Goal: Task Accomplishment & Management: Manage account settings

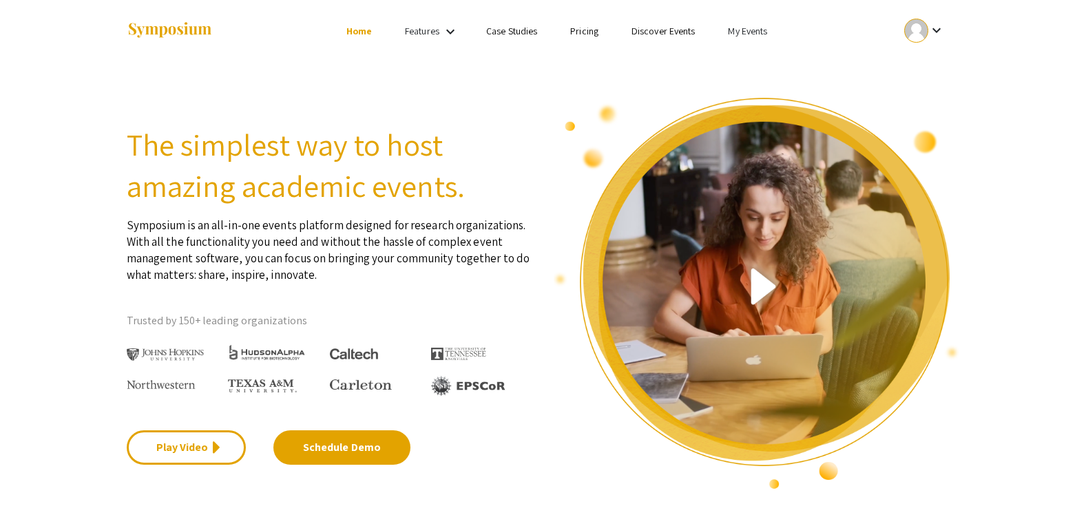
click at [746, 33] on link "My Events" at bounding box center [747, 31] width 39 height 12
click at [742, 67] on button "Events I've organized" at bounding box center [770, 61] width 118 height 33
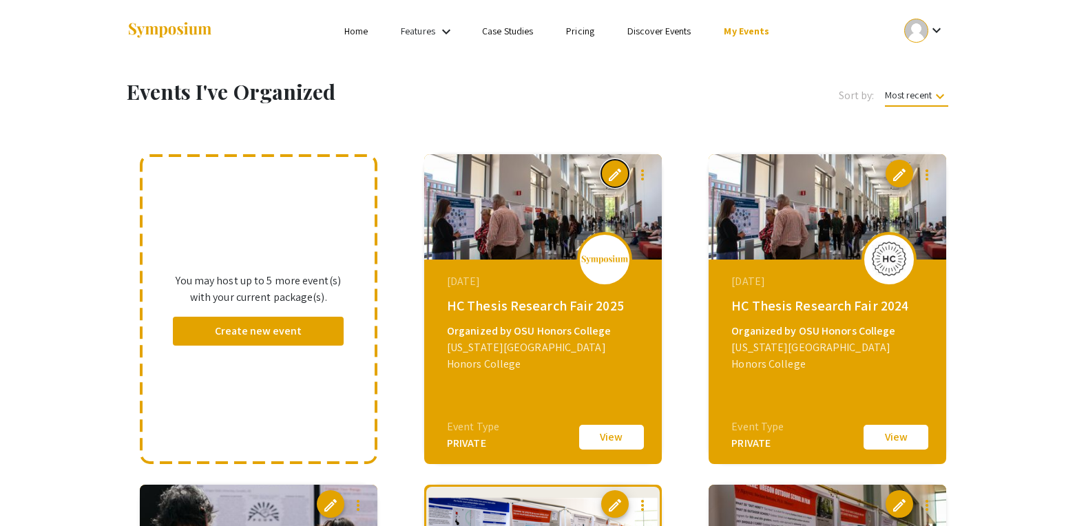
click at [616, 169] on span "edit" at bounding box center [615, 175] width 17 height 17
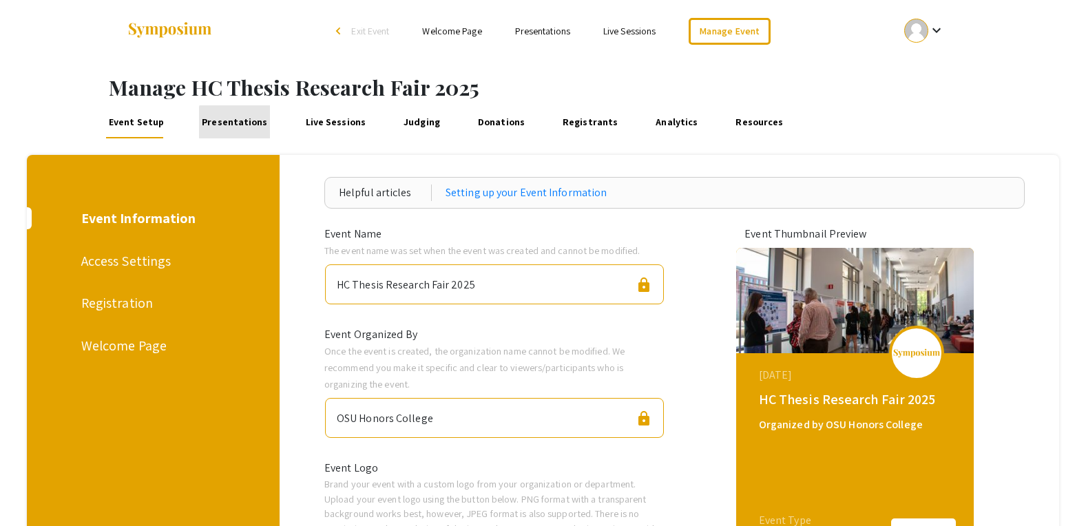
click at [242, 123] on link "Presentations" at bounding box center [234, 121] width 71 height 33
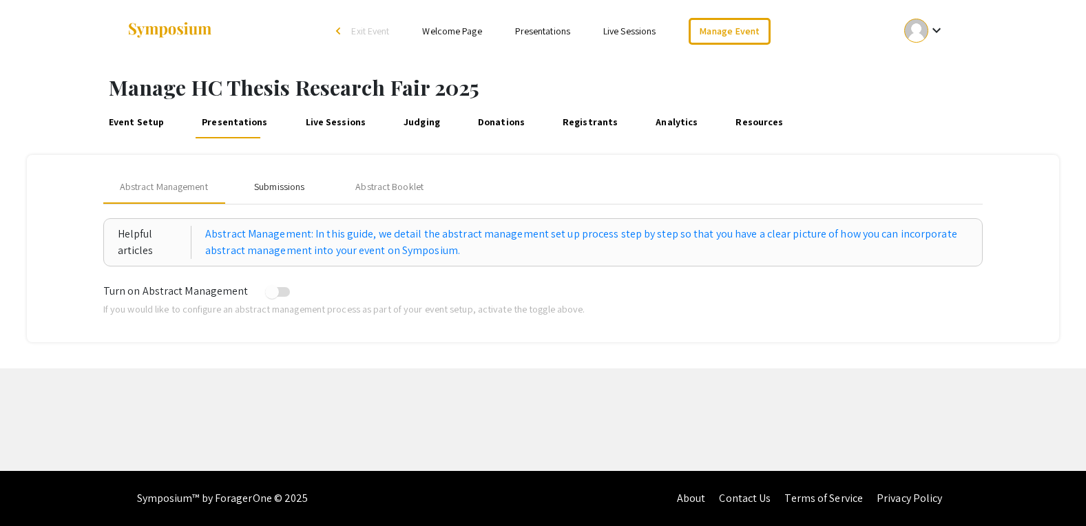
click at [291, 186] on div "Submissions" at bounding box center [279, 187] width 50 height 14
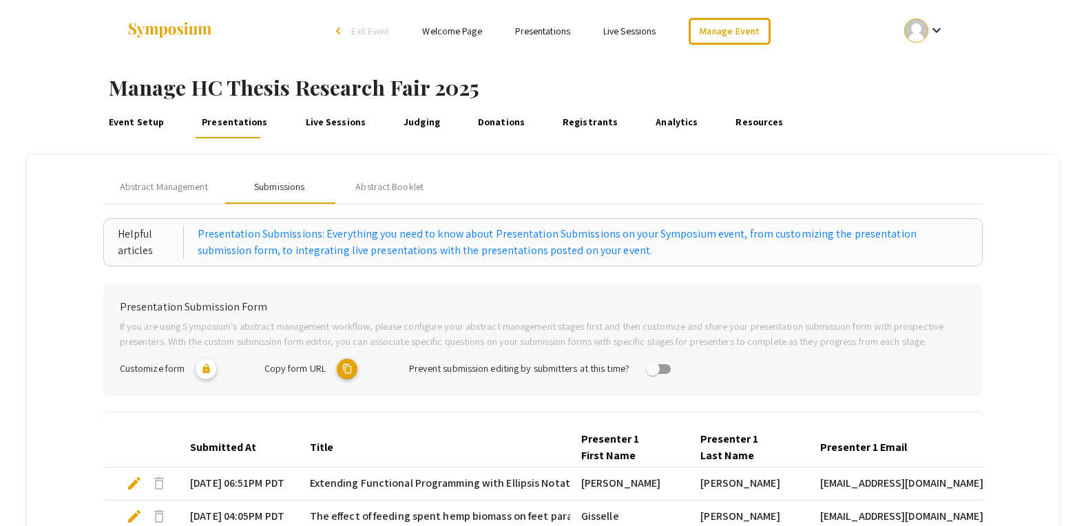
scroll to position [424, 0]
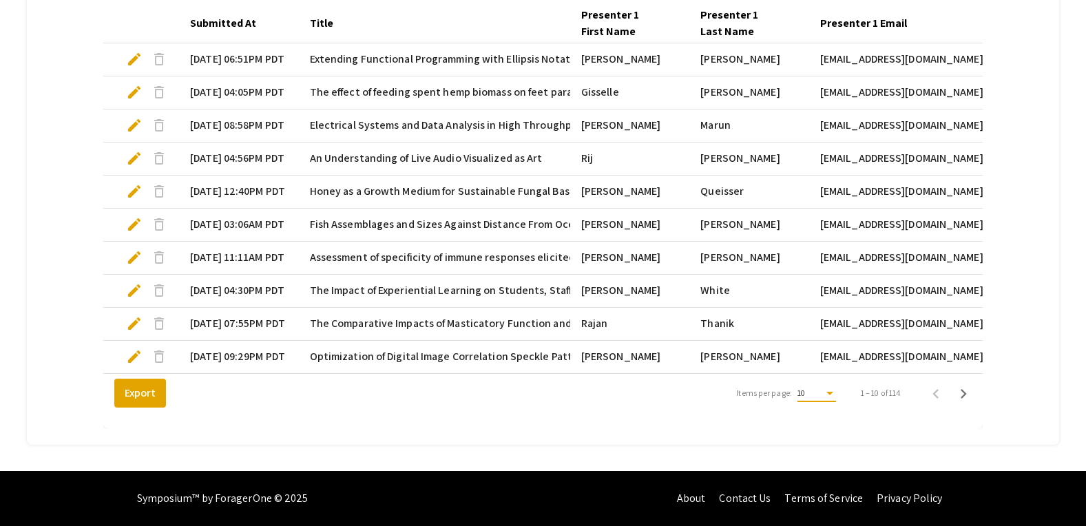
click at [827, 397] on div "Items per page:" at bounding box center [830, 393] width 12 height 10
click at [809, 421] on span "25" at bounding box center [814, 418] width 39 height 25
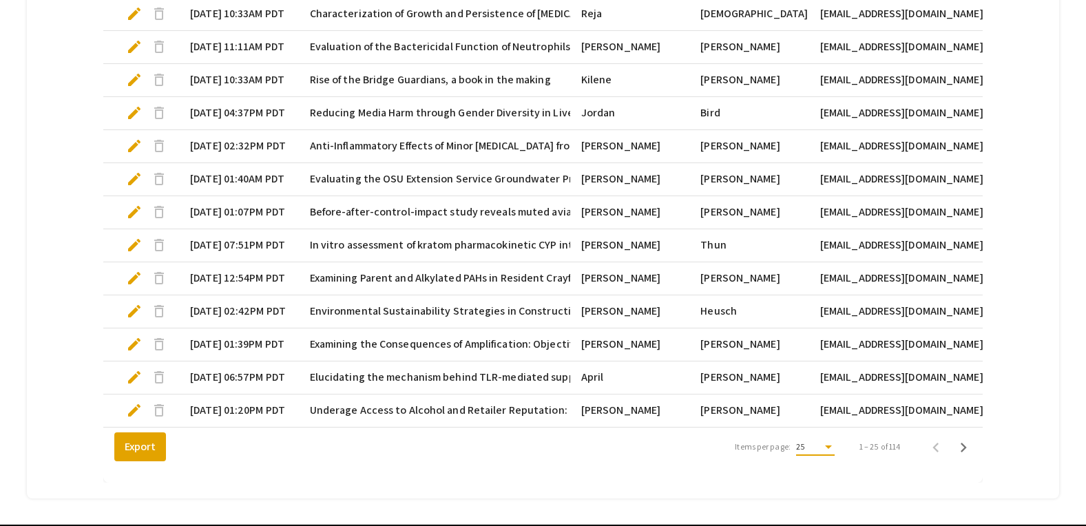
scroll to position [916, 0]
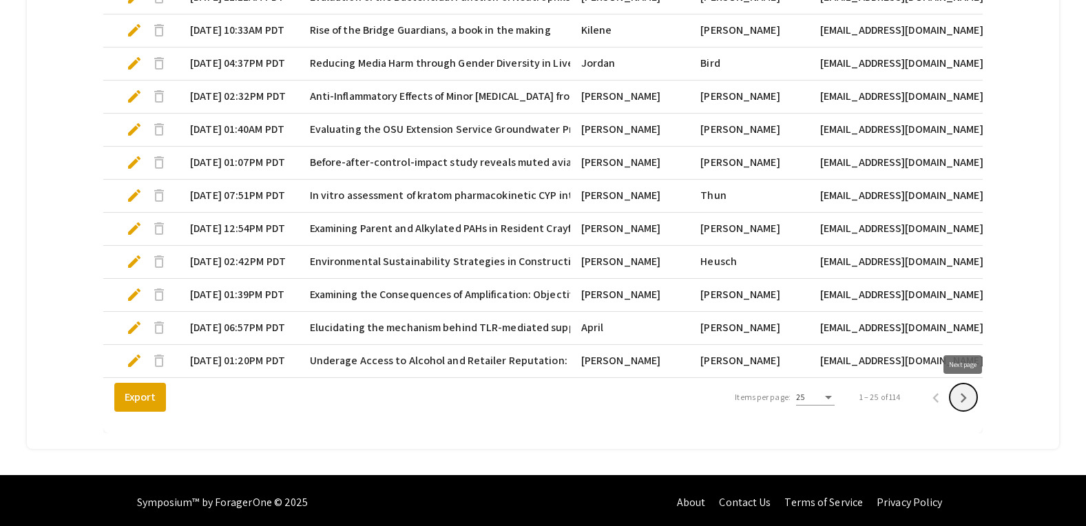
click at [963, 400] on icon "Next page" at bounding box center [964, 398] width 6 height 10
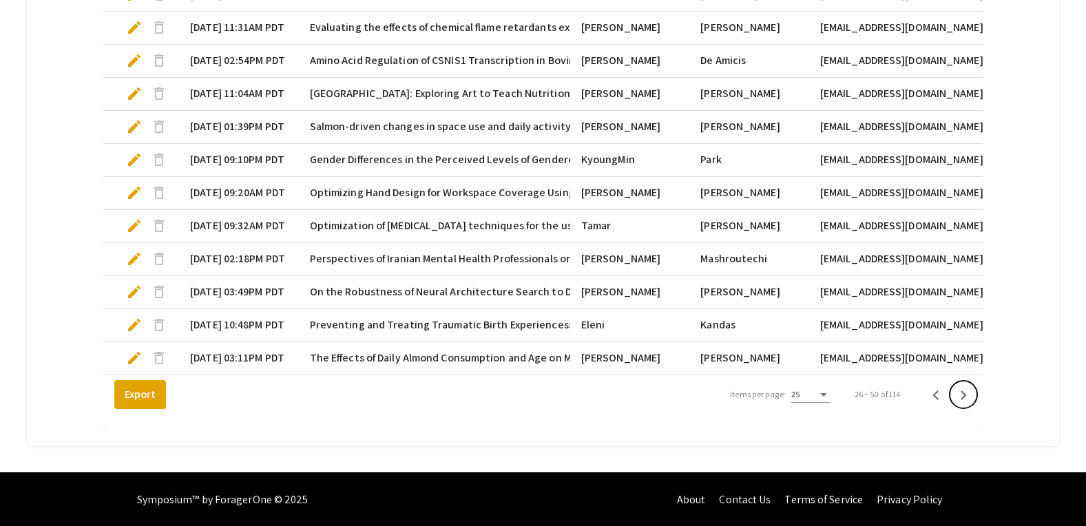
scroll to position [920, 0]
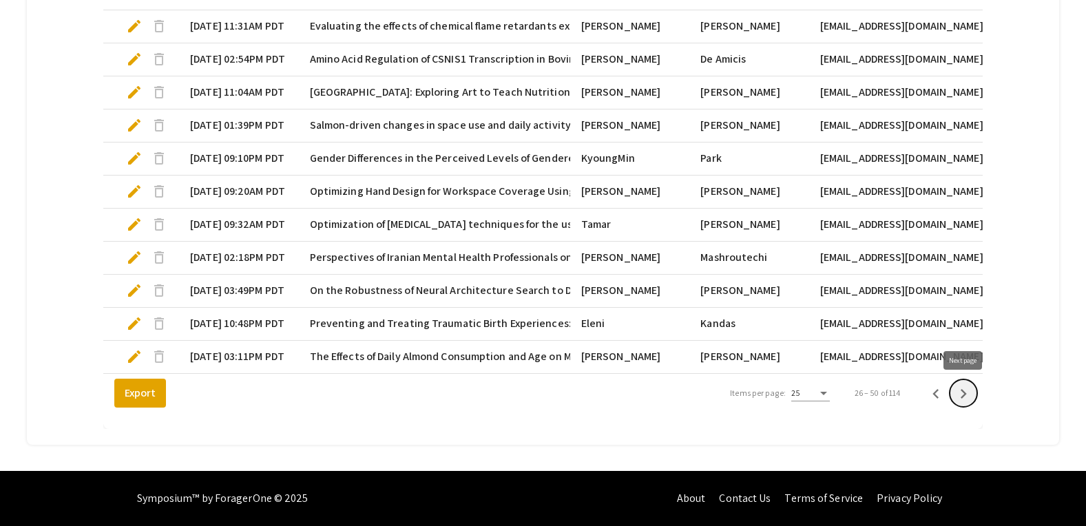
click at [969, 400] on icon "Next page" at bounding box center [963, 393] width 19 height 19
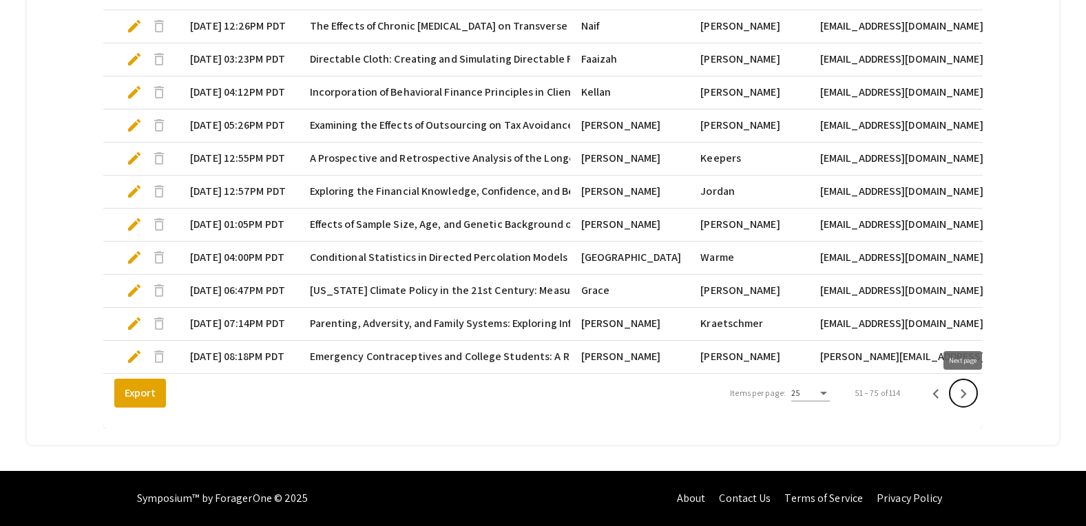
click at [971, 398] on icon "Next page" at bounding box center [963, 393] width 19 height 19
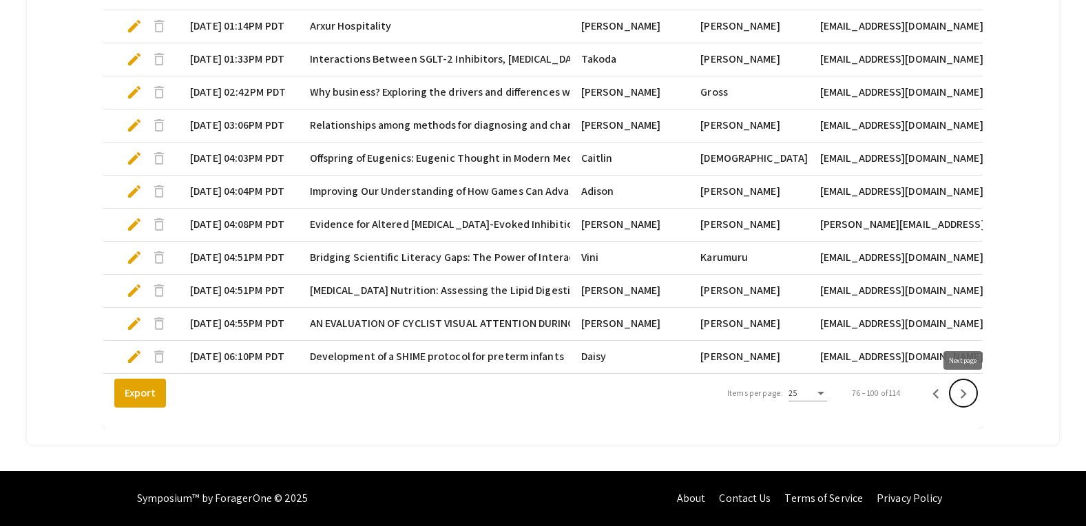
click at [977, 398] on button "Next page" at bounding box center [964, 393] width 28 height 28
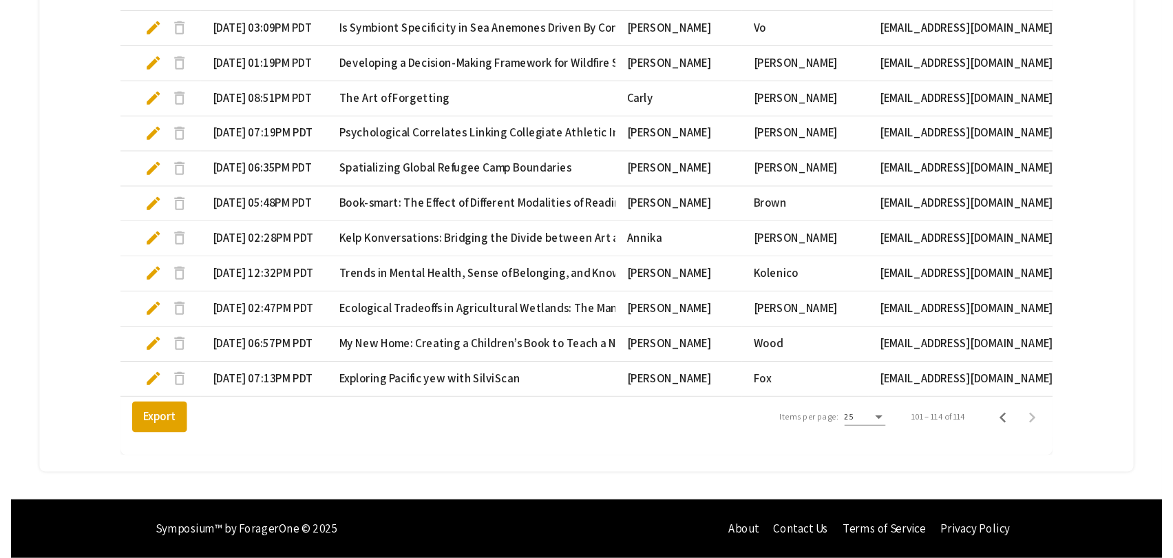
scroll to position [530, 0]
